Goal: Communication & Community: Share content

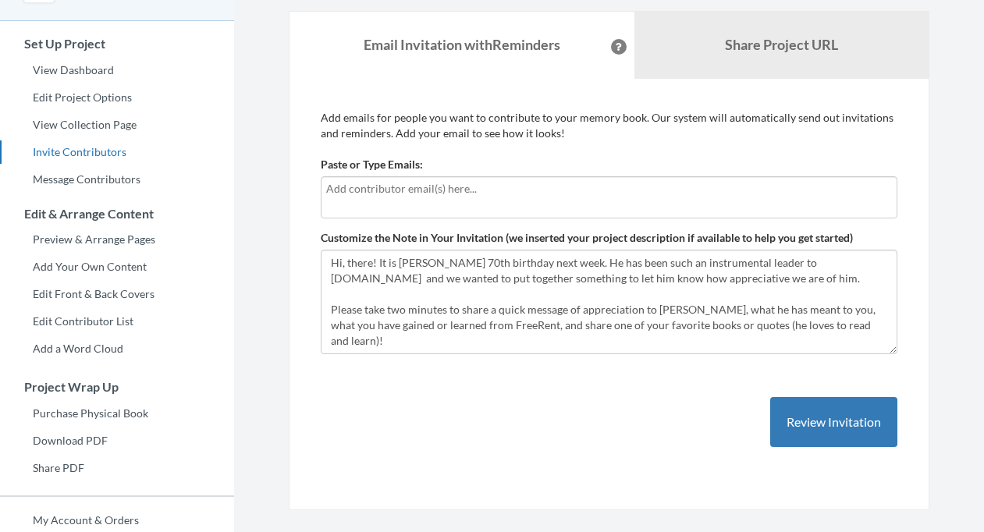
click at [488, 195] on input "text" at bounding box center [609, 188] width 566 height 17
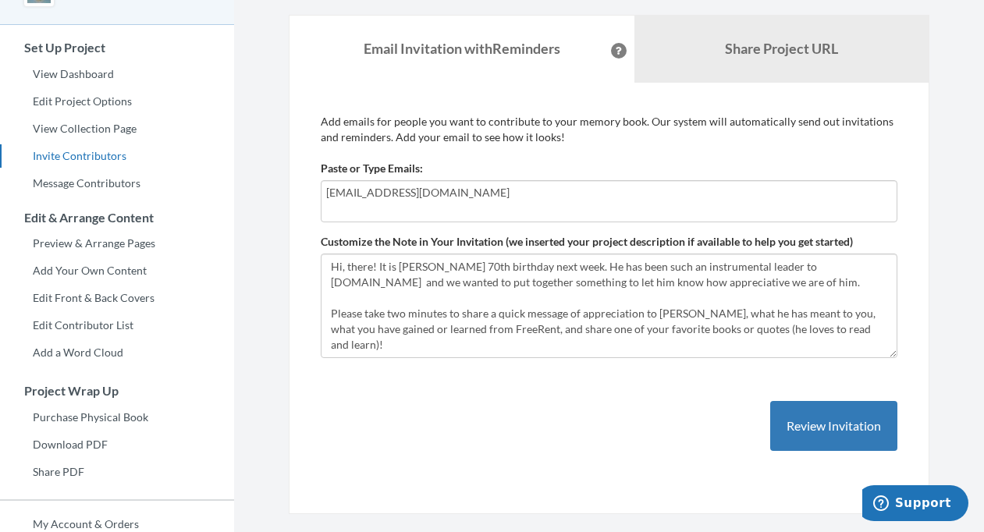
type input "[EMAIL_ADDRESS][DOMAIN_NAME]"
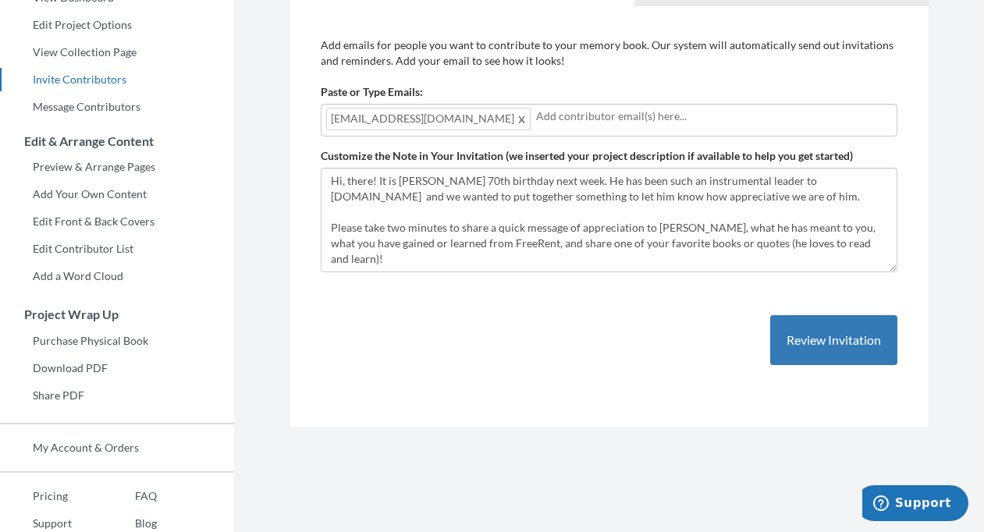
scroll to position [189, 0]
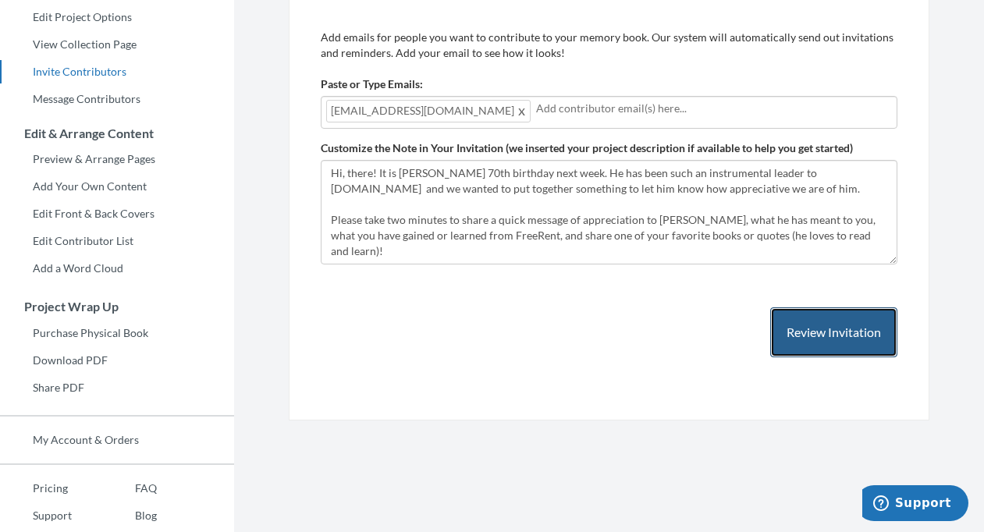
click at [839, 329] on button "Review Invitation" at bounding box center [833, 332] width 127 height 51
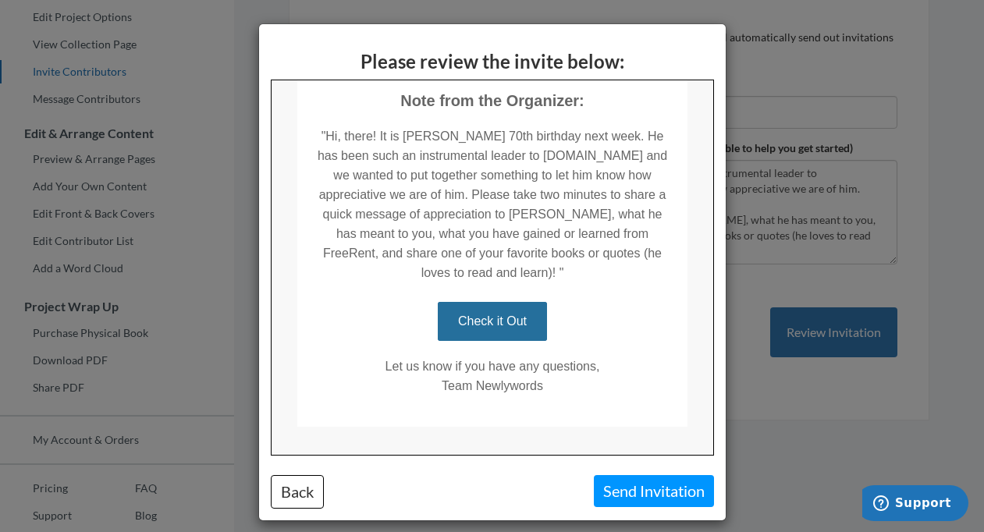
scroll to position [356, 0]
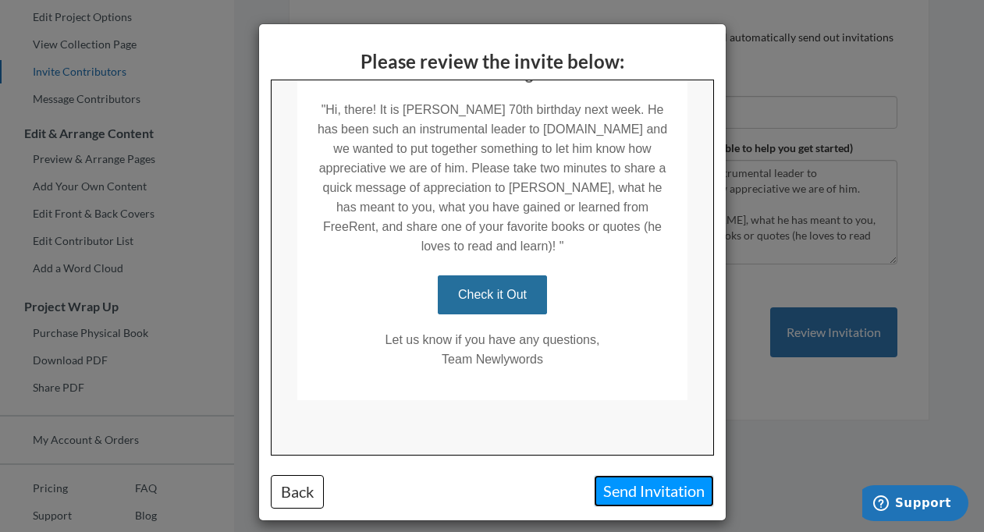
click at [659, 488] on button "Send Invitation" at bounding box center [654, 491] width 120 height 32
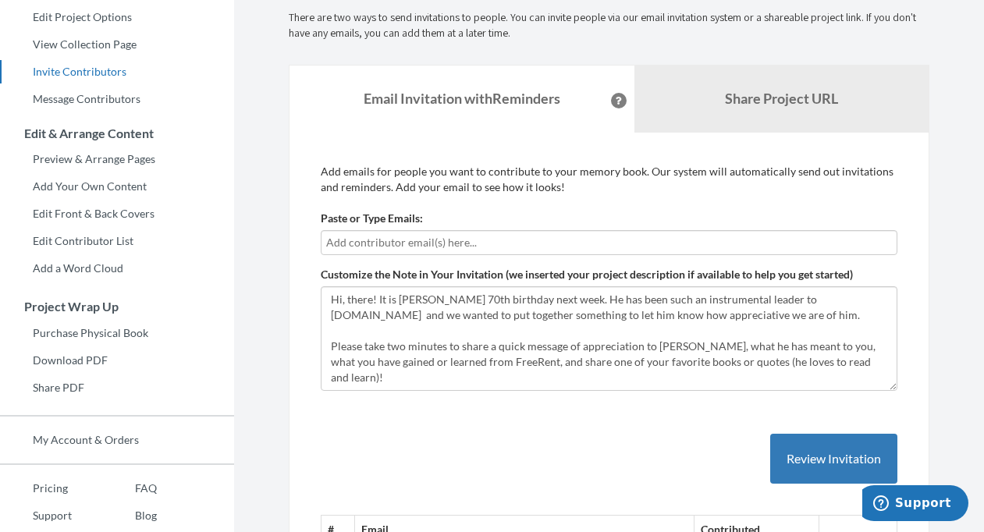
scroll to position [0, 0]
click at [543, 238] on input "text" at bounding box center [609, 242] width 566 height 17
type input "[EMAIL_ADDRESS][DOMAIN_NAME]"
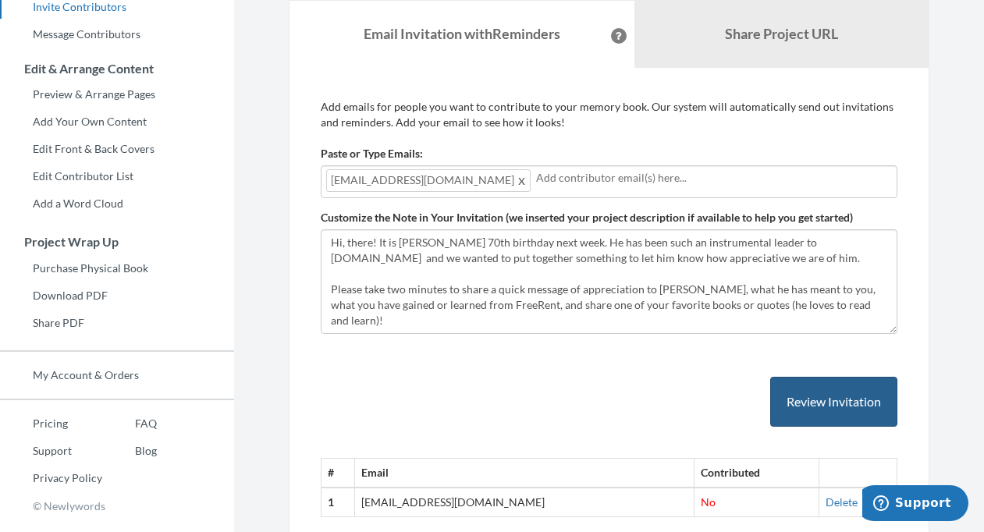
scroll to position [259, 0]
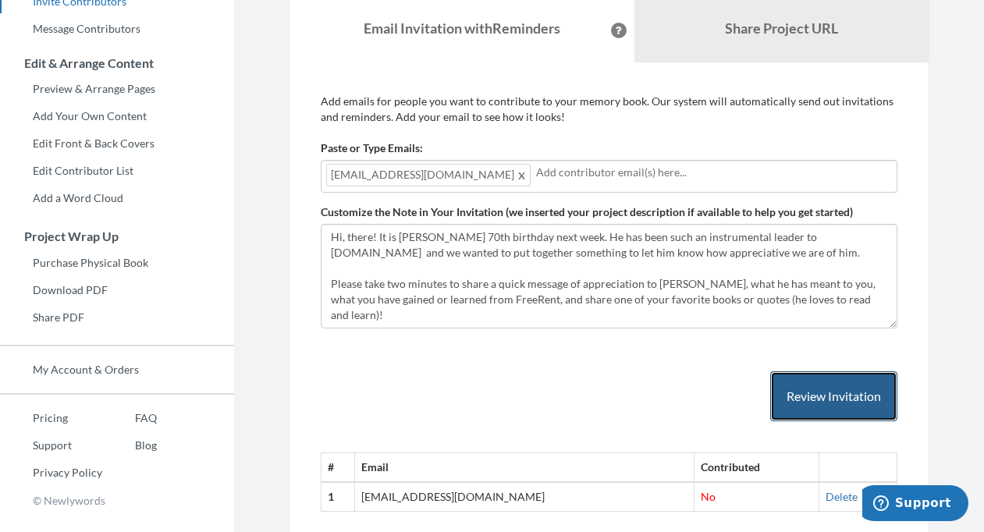
click at [798, 396] on button "Review Invitation" at bounding box center [833, 396] width 127 height 51
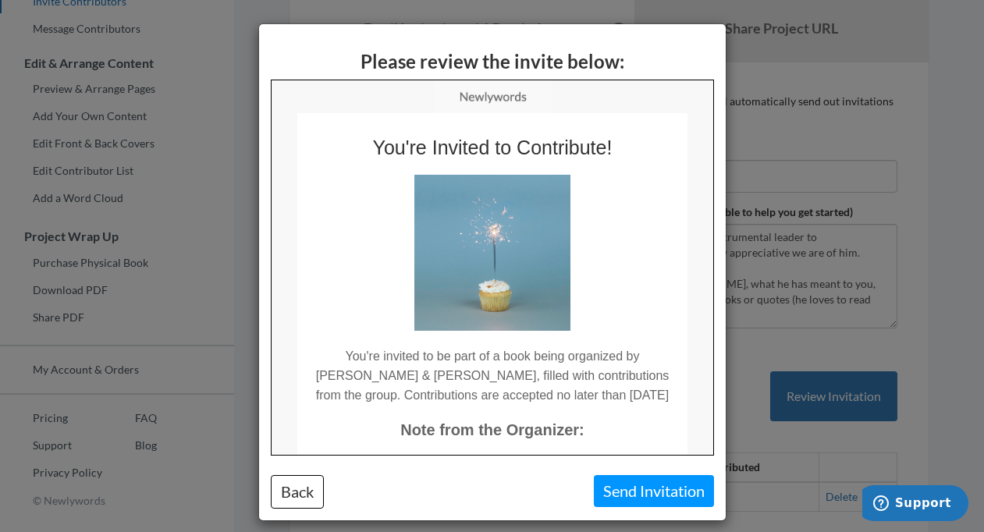
scroll to position [0, 0]
drag, startPoint x: 679, startPoint y: 483, endPoint x: 677, endPoint y: 470, distance: 13.4
click at [679, 483] on button "Send Invitation" at bounding box center [654, 491] width 120 height 32
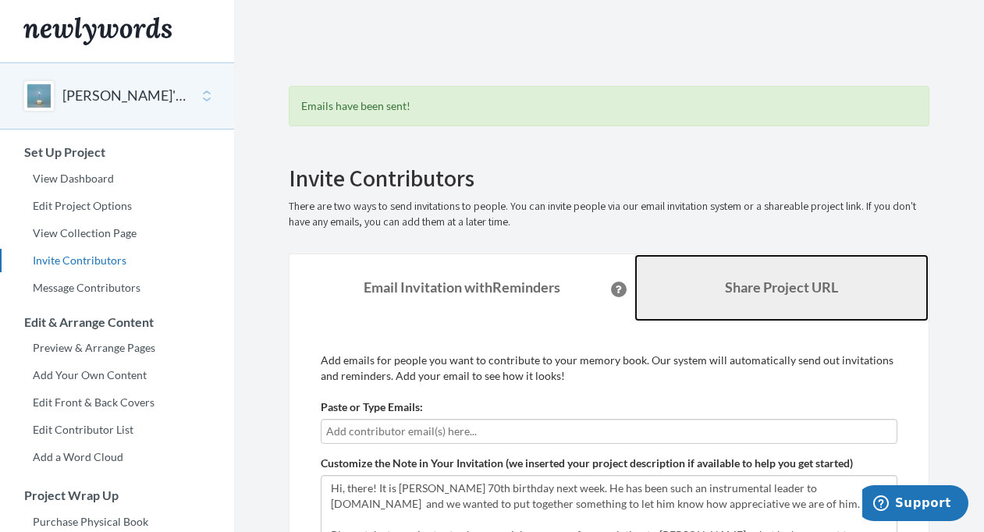
click at [778, 282] on b "Share Project URL" at bounding box center [781, 287] width 113 height 17
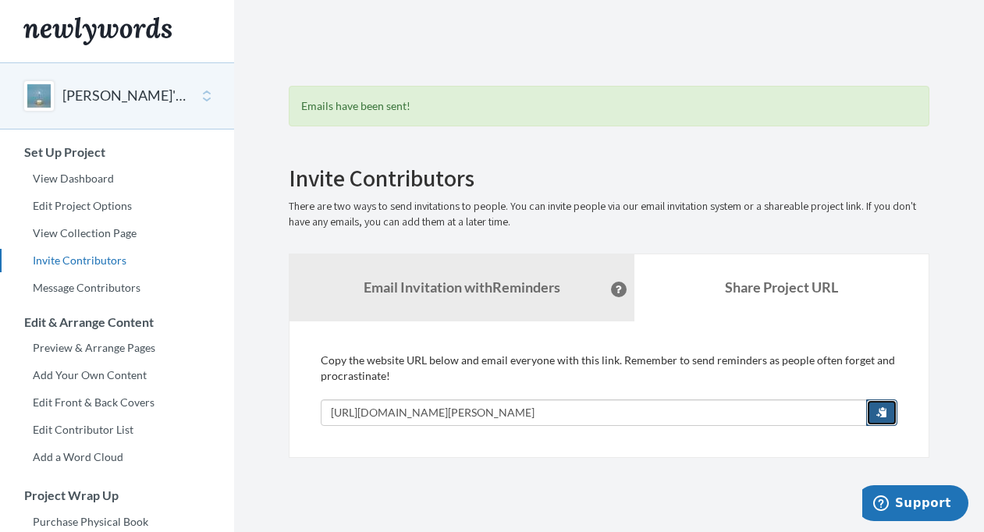
click at [895, 412] on button "button" at bounding box center [881, 413] width 31 height 27
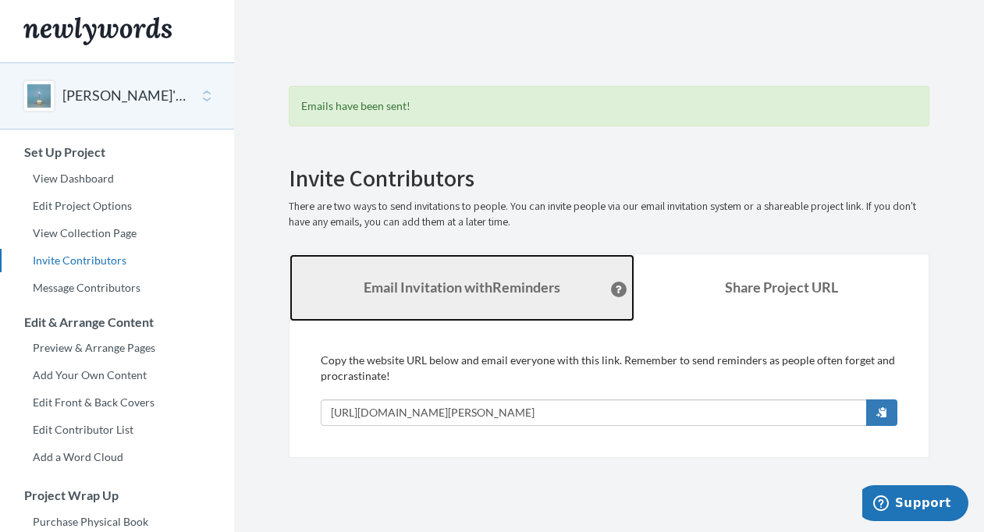
click at [491, 291] on strong "Email Invitation with Reminders" at bounding box center [462, 287] width 197 height 17
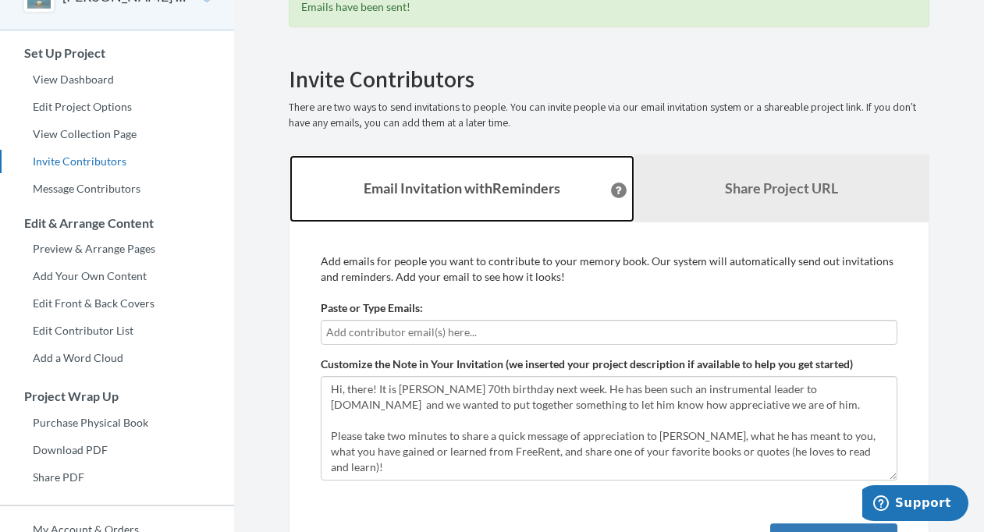
scroll to position [119, 0]
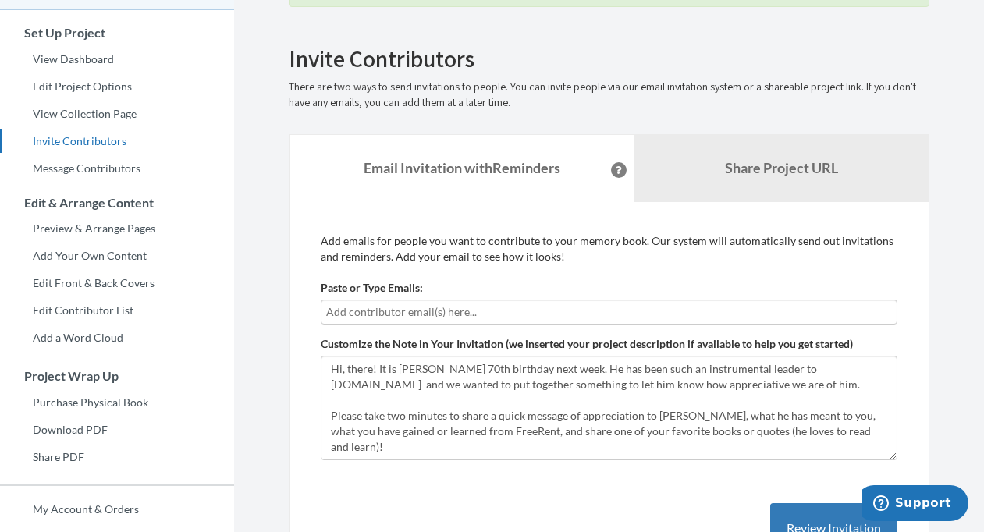
click at [488, 306] on input "text" at bounding box center [609, 312] width 566 height 17
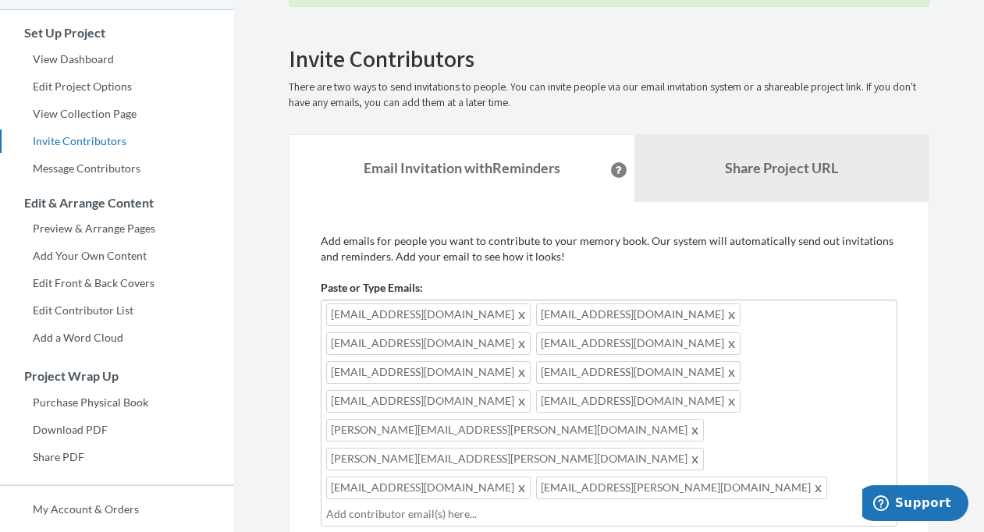
click at [528, 334] on span at bounding box center [523, 343] width 12 height 19
click at [690, 449] on span at bounding box center [696, 458] width 12 height 19
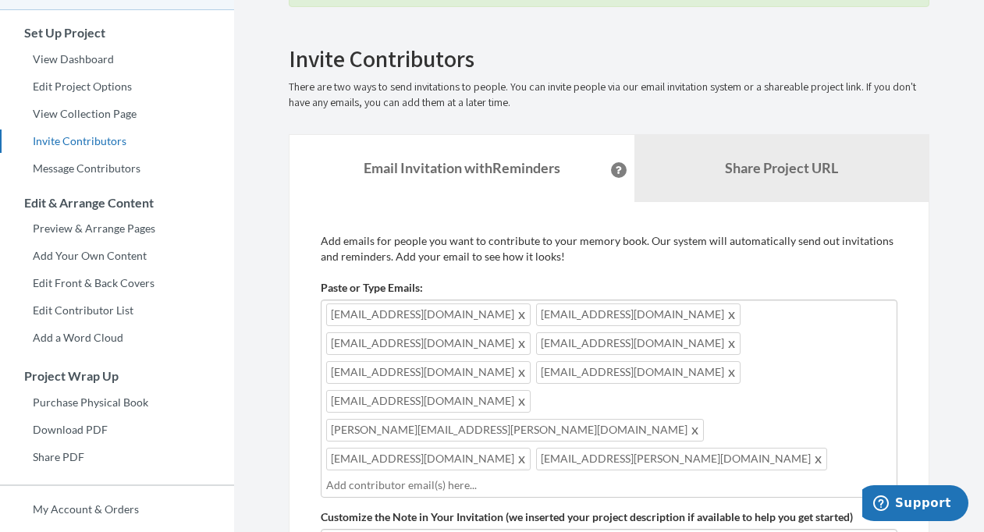
click at [528, 449] on span at bounding box center [523, 458] width 12 height 19
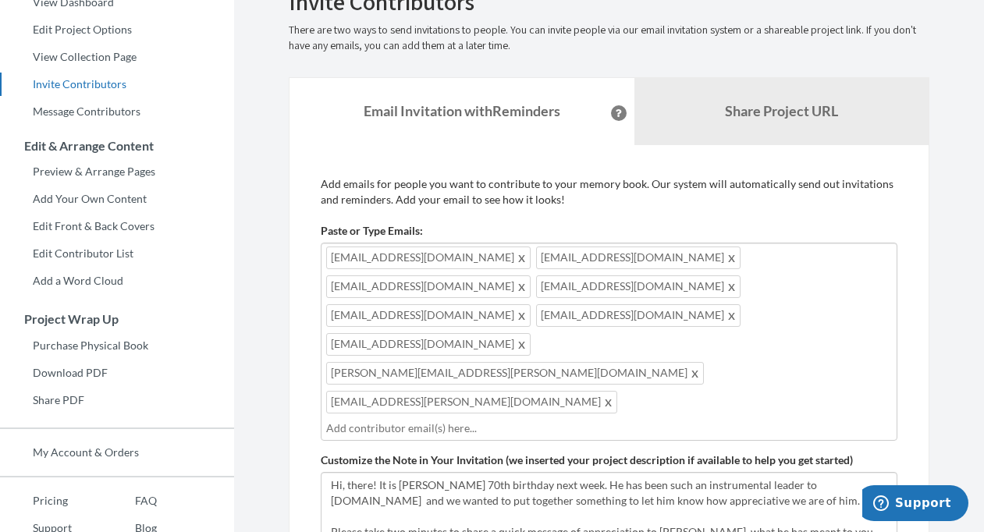
scroll to position [199, 0]
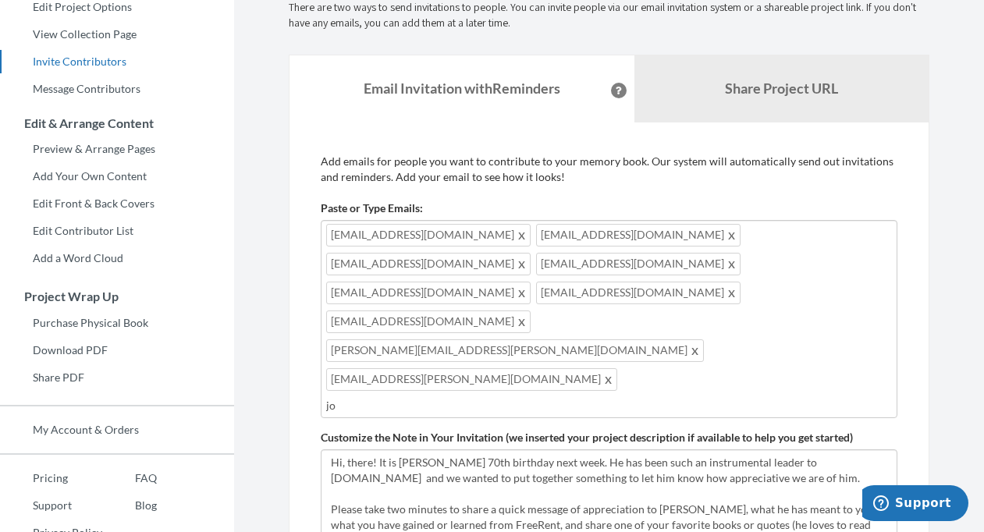
type input "j"
click at [576, 397] on input "text" at bounding box center [609, 405] width 566 height 17
click at [535, 397] on input "text" at bounding box center [609, 405] width 566 height 17
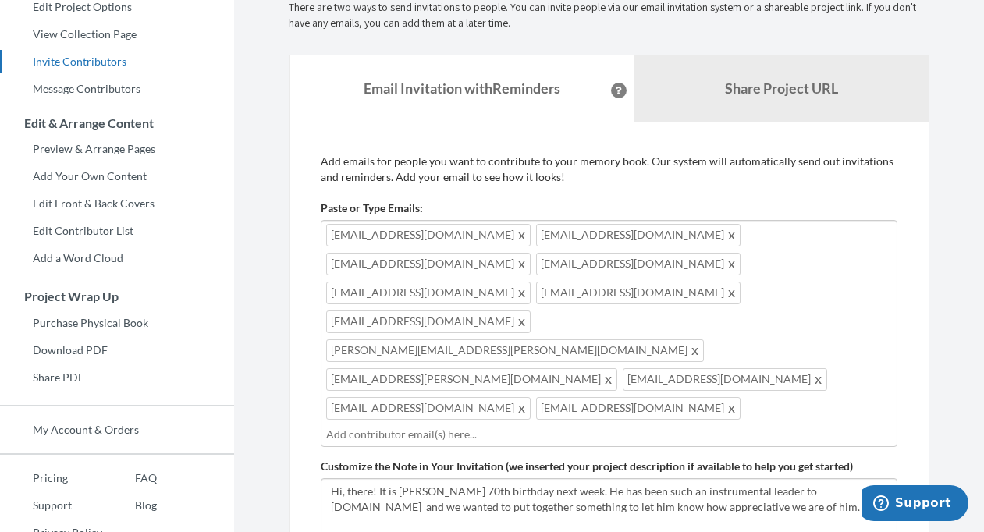
click at [616, 321] on div "[EMAIL_ADDRESS][DOMAIN_NAME] [EMAIL_ADDRESS][DOMAIN_NAME] [EMAIL_ADDRESS][DOMAI…" at bounding box center [609, 333] width 577 height 227
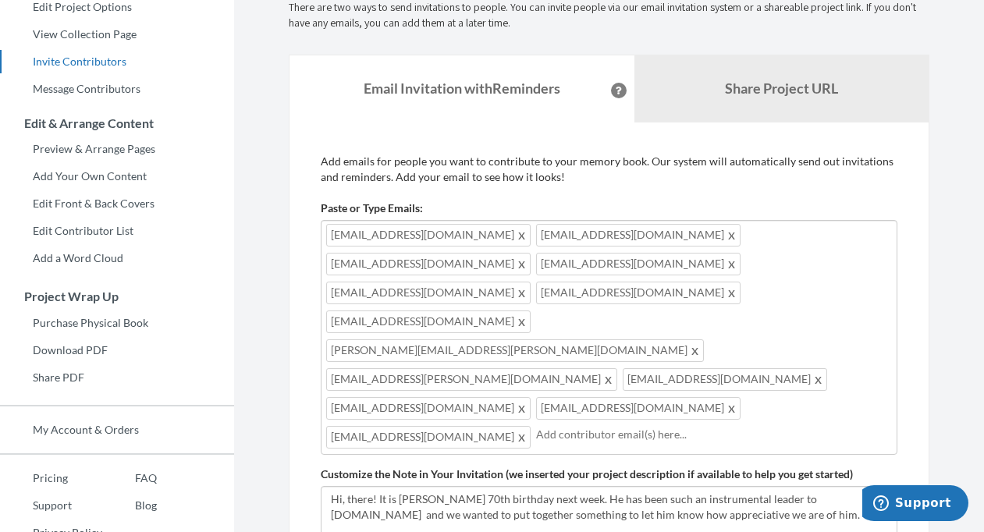
click at [758, 319] on div "[EMAIL_ADDRESS][DOMAIN_NAME] [EMAIL_ADDRESS][DOMAIN_NAME] [EMAIL_ADDRESS][DOMAI…" at bounding box center [609, 337] width 577 height 235
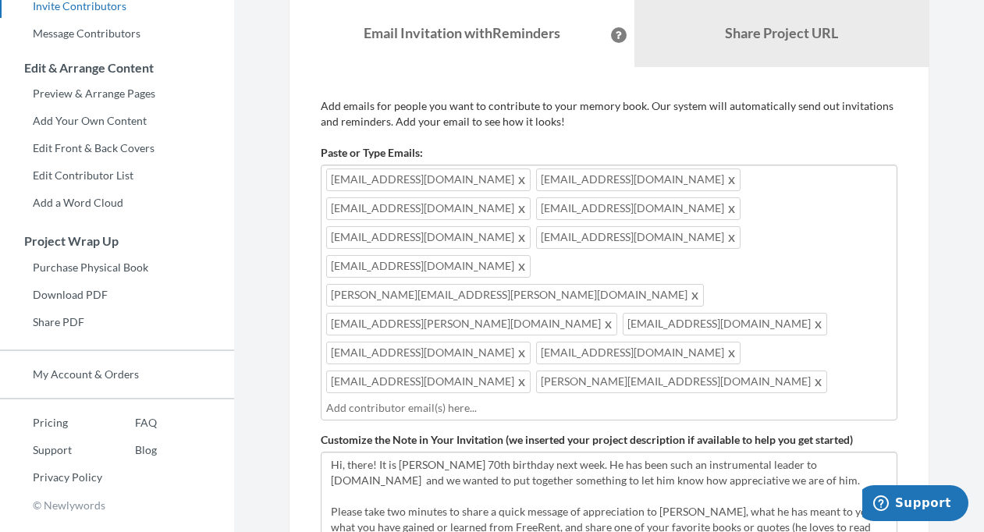
scroll to position [255, 0]
click at [485, 451] on textarea "Hi, there! It is [PERSON_NAME] 70th birthday next week. He has been such an ins…" at bounding box center [609, 503] width 577 height 105
click at [489, 451] on textarea "Hi, there! It is [PERSON_NAME] 70th birthday next week. He has been such an ins…" at bounding box center [609, 503] width 577 height 105
click at [805, 451] on textarea "Hi, there! It is [PERSON_NAME] 70th birthday next week. He has been such an ins…" at bounding box center [609, 503] width 577 height 105
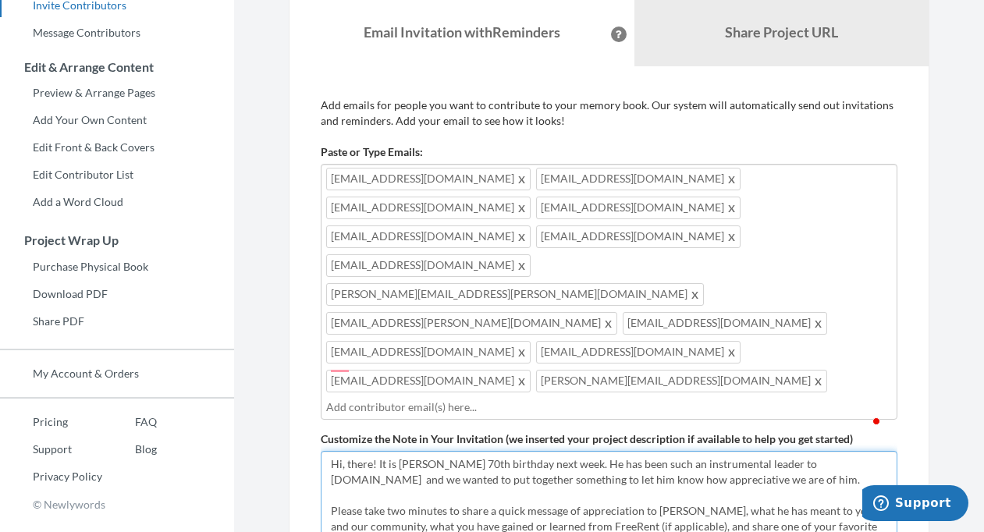
click at [712, 451] on textarea "Hi, there! It is [PERSON_NAME] 70th birthday next week. He has been such an ins…" at bounding box center [609, 503] width 577 height 105
type textarea "Hi, there! It is [PERSON_NAME] 70th birthday next week. He has been such an ins…"
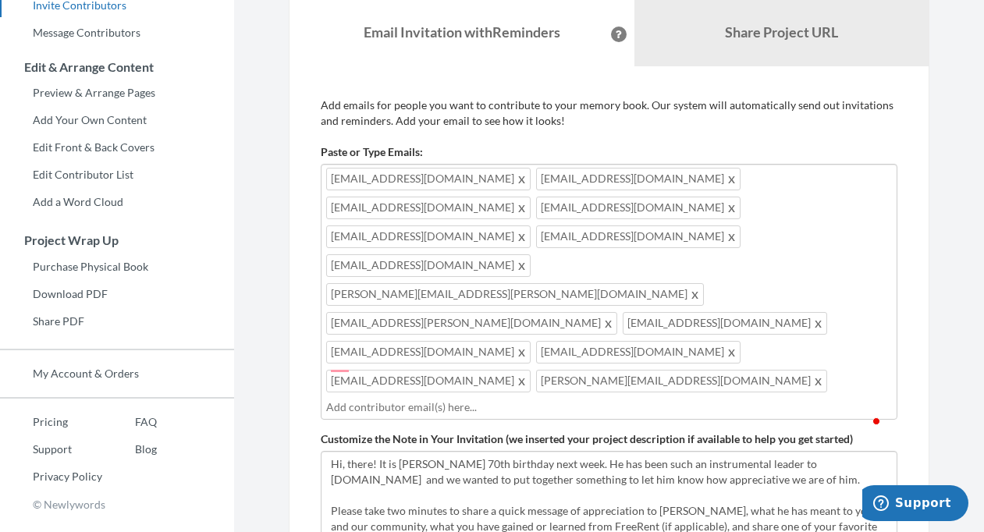
click at [613, 399] on input "text" at bounding box center [609, 407] width 566 height 17
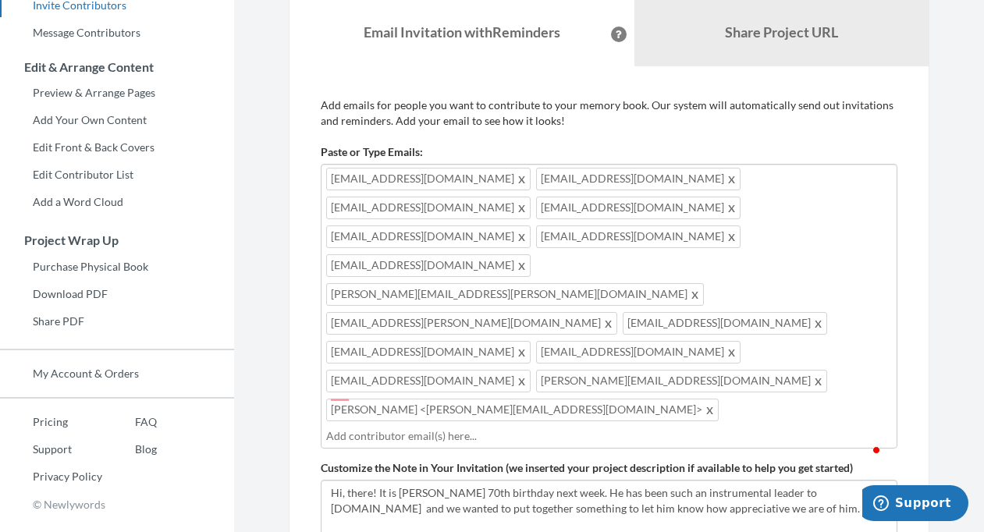
scroll to position [230, 0]
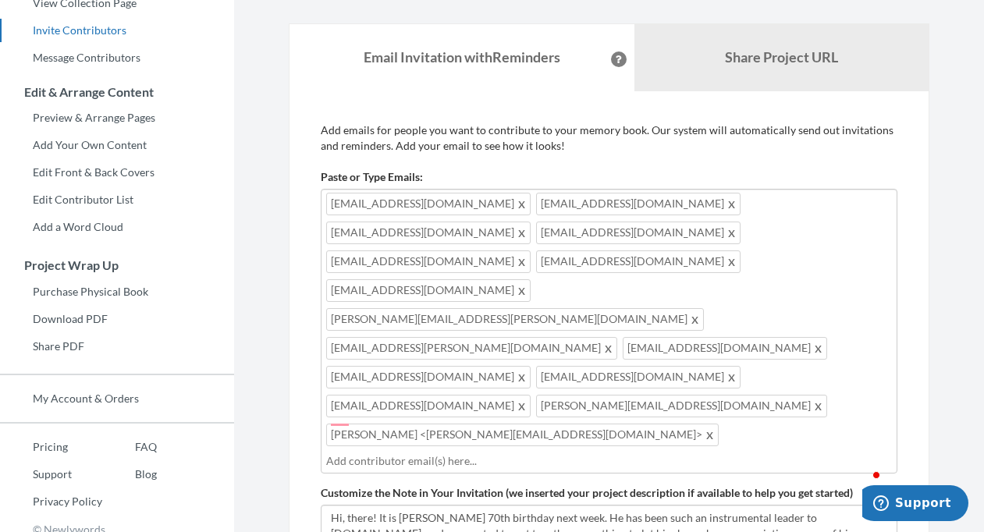
click at [279, 169] on div "Emails have been sent! Invite Contributors There are two ways to send invitatio…" at bounding box center [609, 335] width 664 height 1068
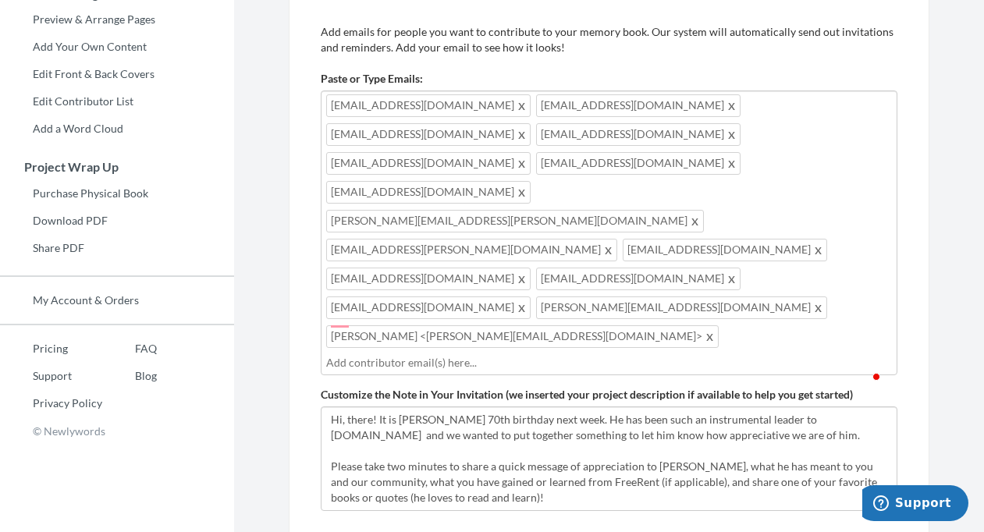
scroll to position [393, 0]
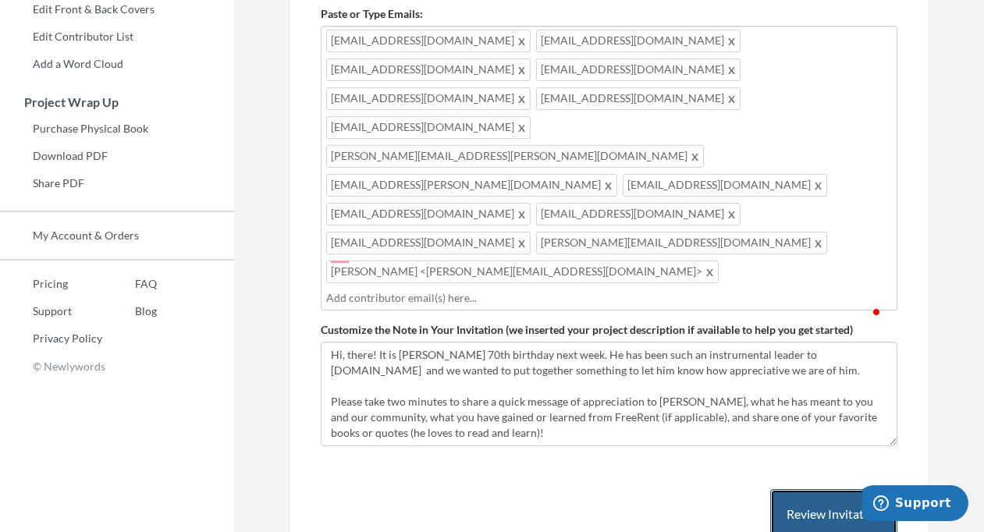
click at [812, 489] on button "Review Invitation" at bounding box center [833, 514] width 127 height 51
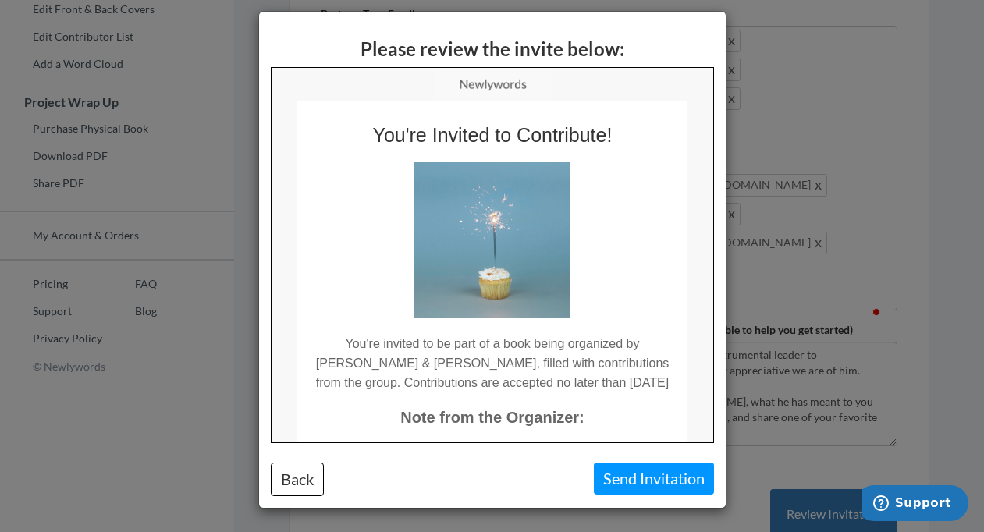
scroll to position [0, 0]
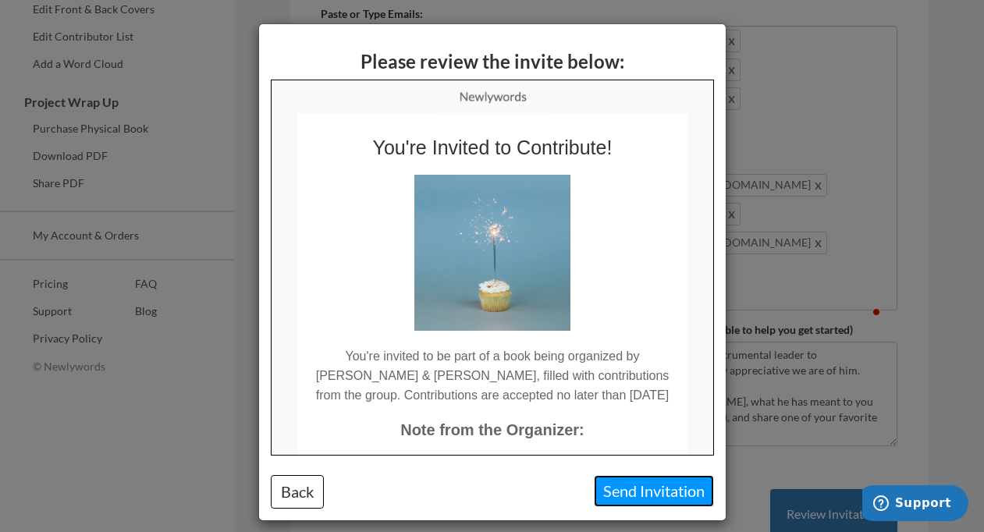
click at [645, 491] on button "Send Invitation" at bounding box center [654, 491] width 120 height 32
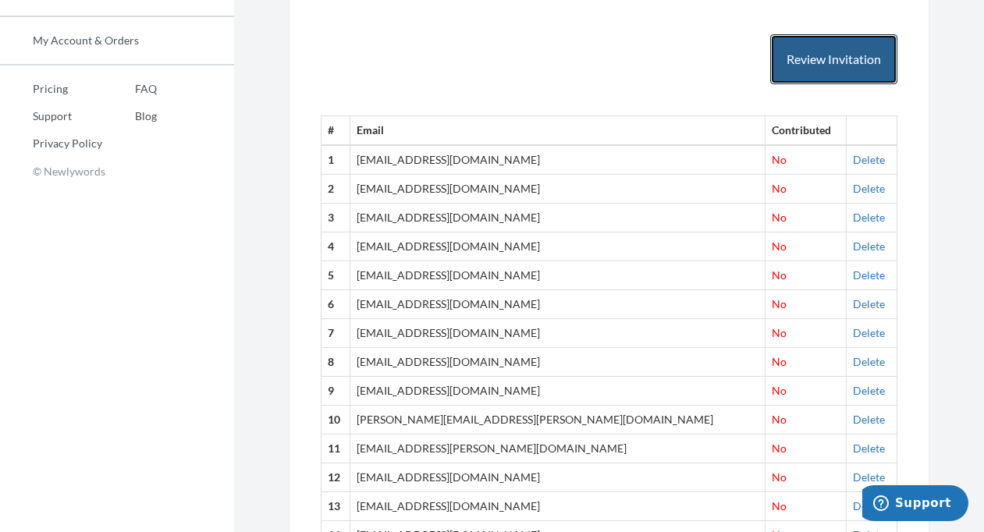
scroll to position [595, 0]
